Goal: Check status: Check status

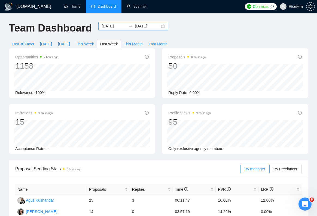
click at [108, 27] on input "[DATE]" at bounding box center [113, 26] width 25 height 6
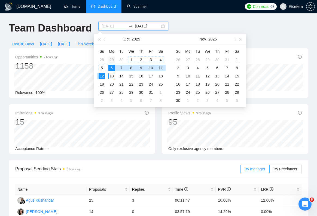
type input "[DATE]"
click at [112, 59] on div "29" at bounding box center [111, 60] width 7 height 7
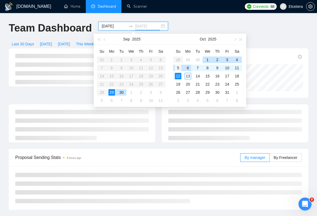
type input "[DATE]"
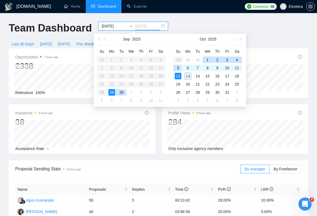
click at [178, 69] on div "5" at bounding box center [178, 68] width 7 height 7
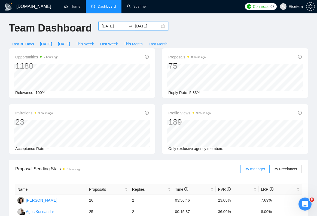
click at [113, 27] on input "[DATE]" at bounding box center [113, 26] width 25 height 6
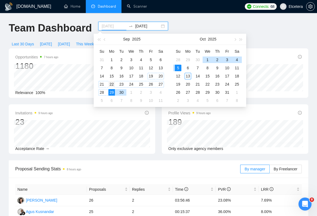
type input "[DATE]"
click at [112, 82] on div "22" at bounding box center [111, 84] width 7 height 7
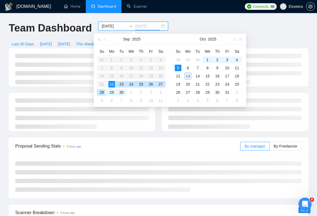
click at [101, 91] on div "28" at bounding box center [101, 92] width 7 height 7
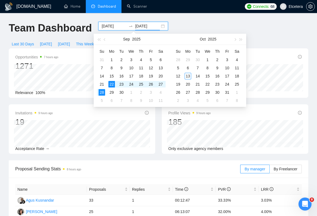
type input "[DATE]"
click at [268, 32] on div "Team Dashboard [DATE] [DATE] Last 30 Days [DATE] [DATE] This Week Last Week Thi…" at bounding box center [158, 35] width 306 height 27
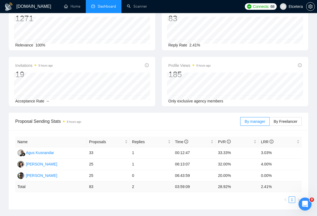
scroll to position [47, 0]
